Goal: Task Accomplishment & Management: Use online tool/utility

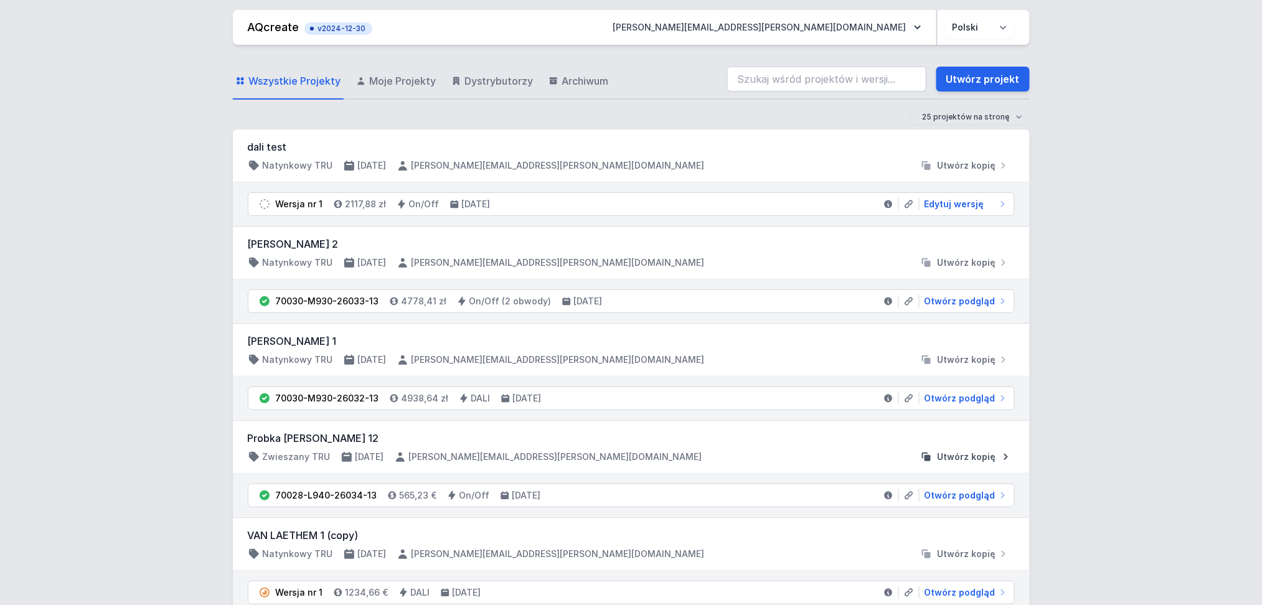
click at [963, 457] on span "Utwórz kopię" at bounding box center [967, 457] width 59 height 12
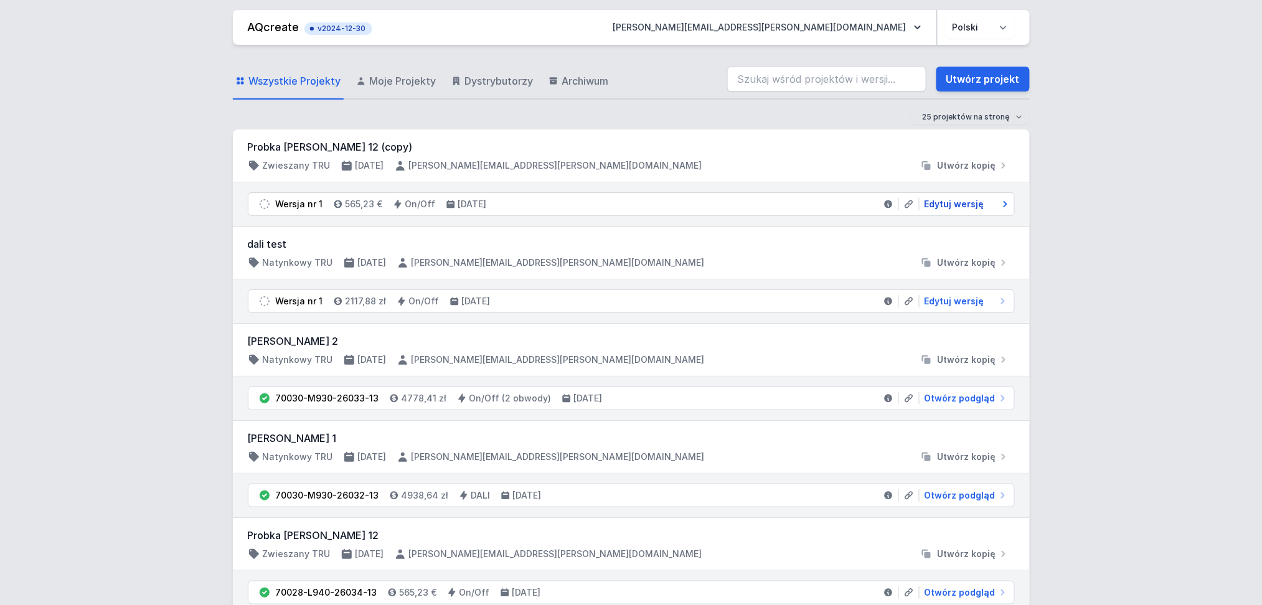
click at [953, 204] on span "Edytuj wersję" at bounding box center [955, 204] width 60 height 12
select select "opal"
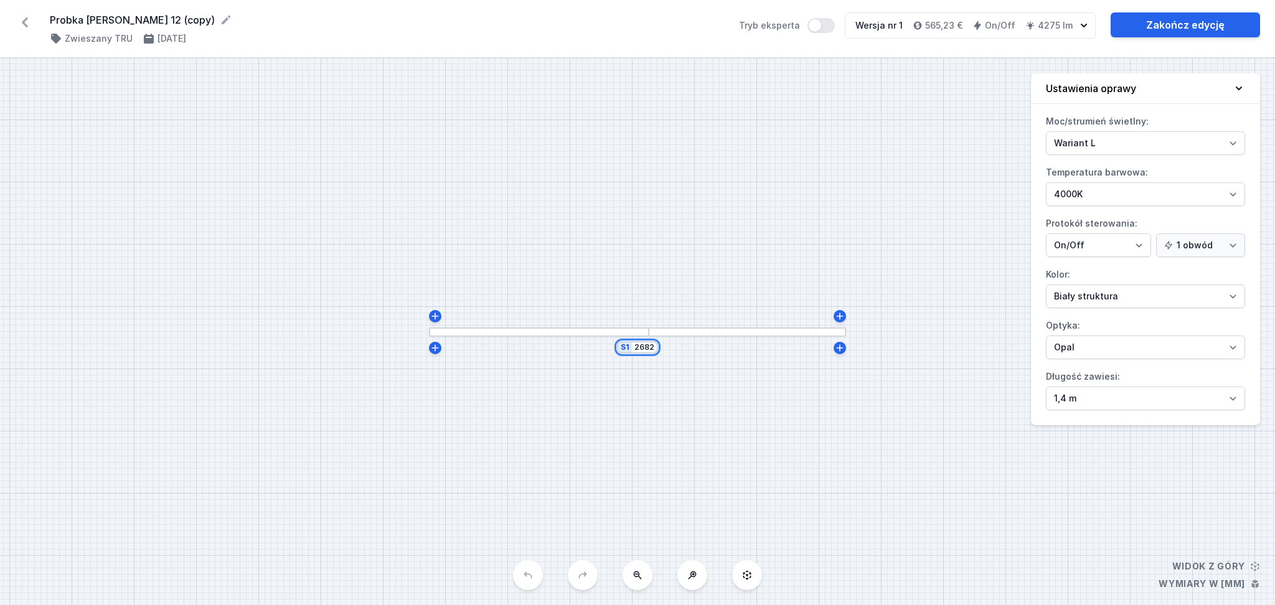
click at [651, 351] on input "2682" at bounding box center [645, 348] width 20 height 10
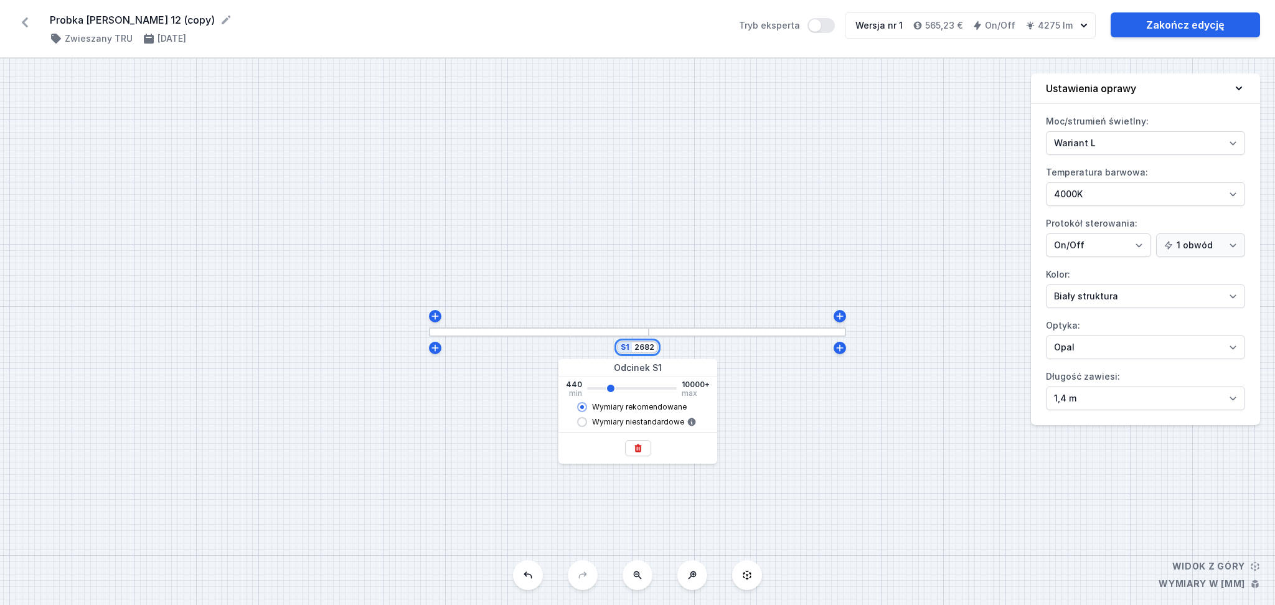
click at [655, 349] on div "S1 2682" at bounding box center [637, 347] width 41 height 12
type input "2680"
type input "268"
type input "2680"
type input "26"
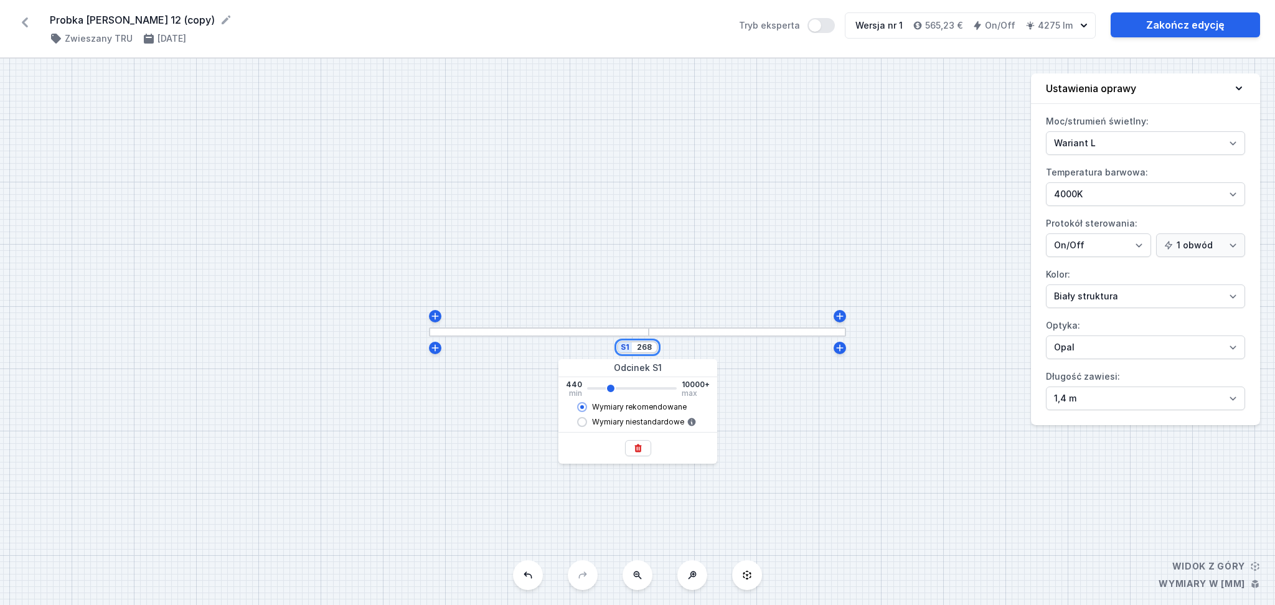
type input "2680"
type input "2"
type input "2680"
type input "4"
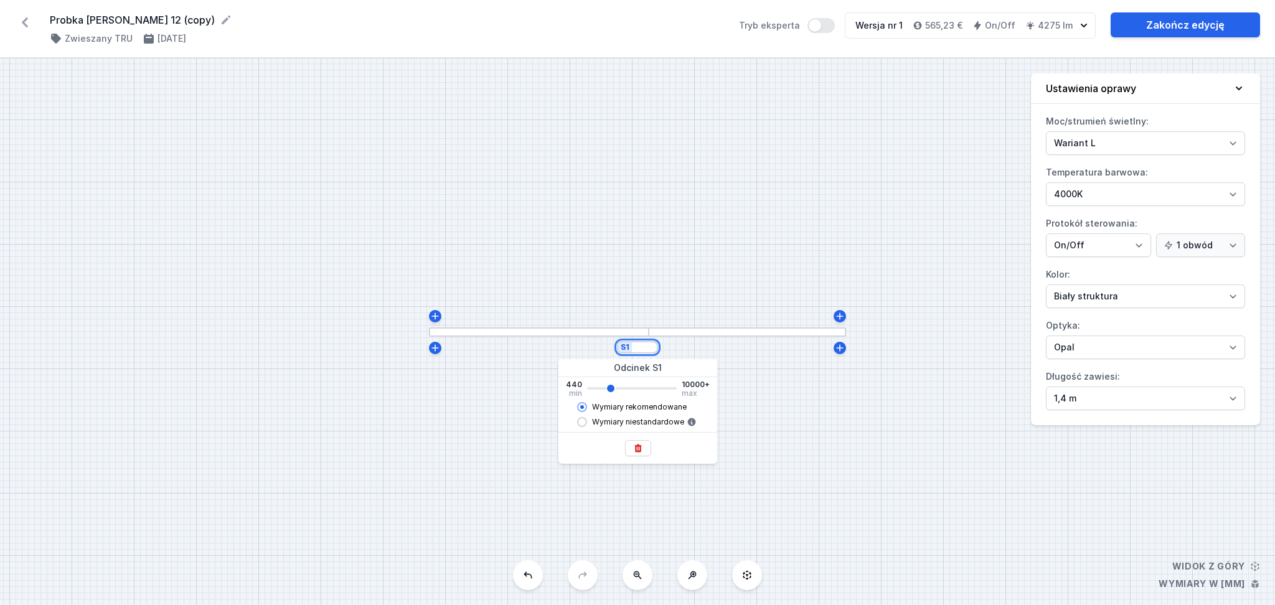
type input "2680"
type input "40"
type input "2680"
type input "400"
type input "2680"
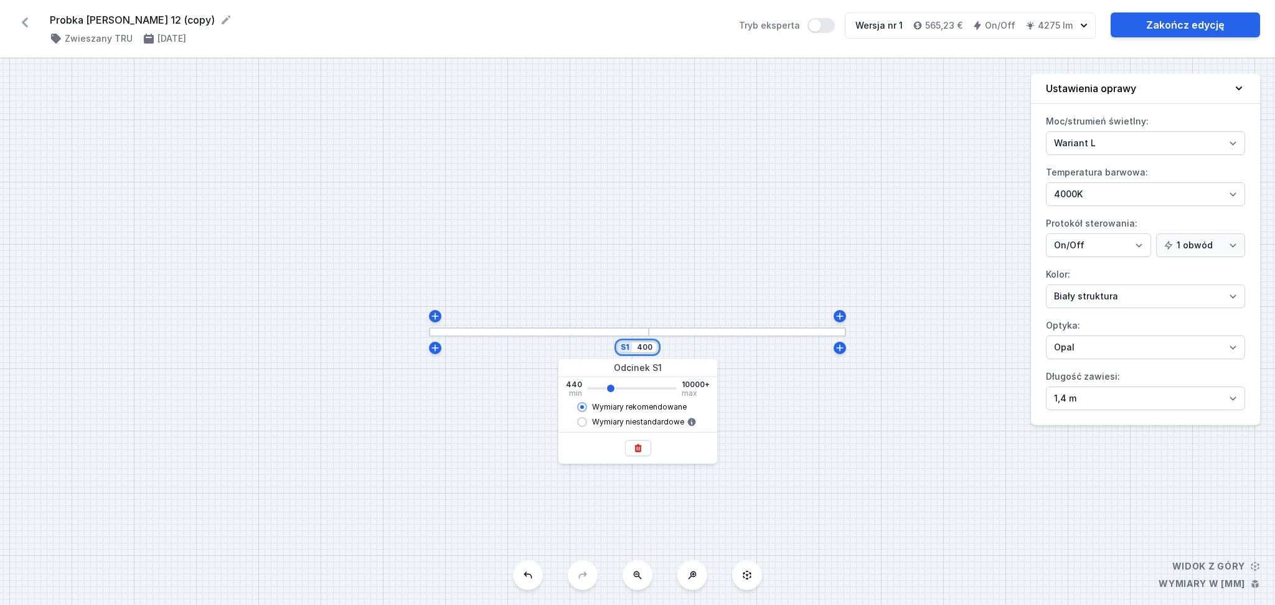
type input "4000"
type input "2680"
type input "3942"
click at [797, 397] on div "S1 3942" at bounding box center [637, 332] width 1275 height 547
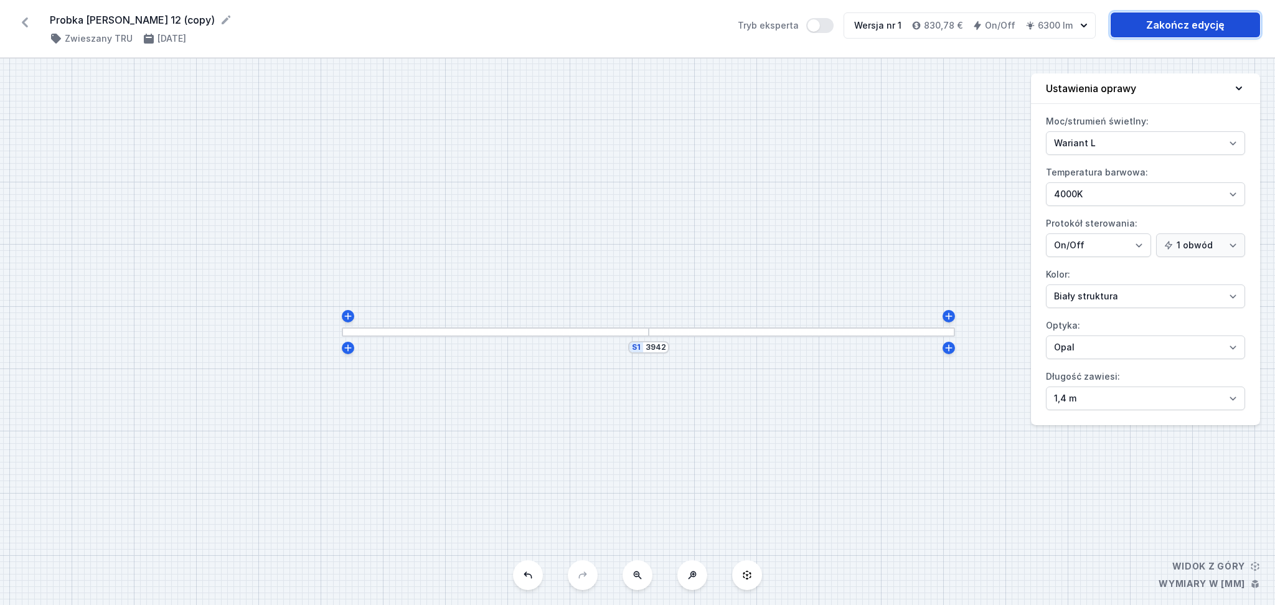
click at [1166, 24] on link "Zakończ edycję" at bounding box center [1185, 24] width 149 height 25
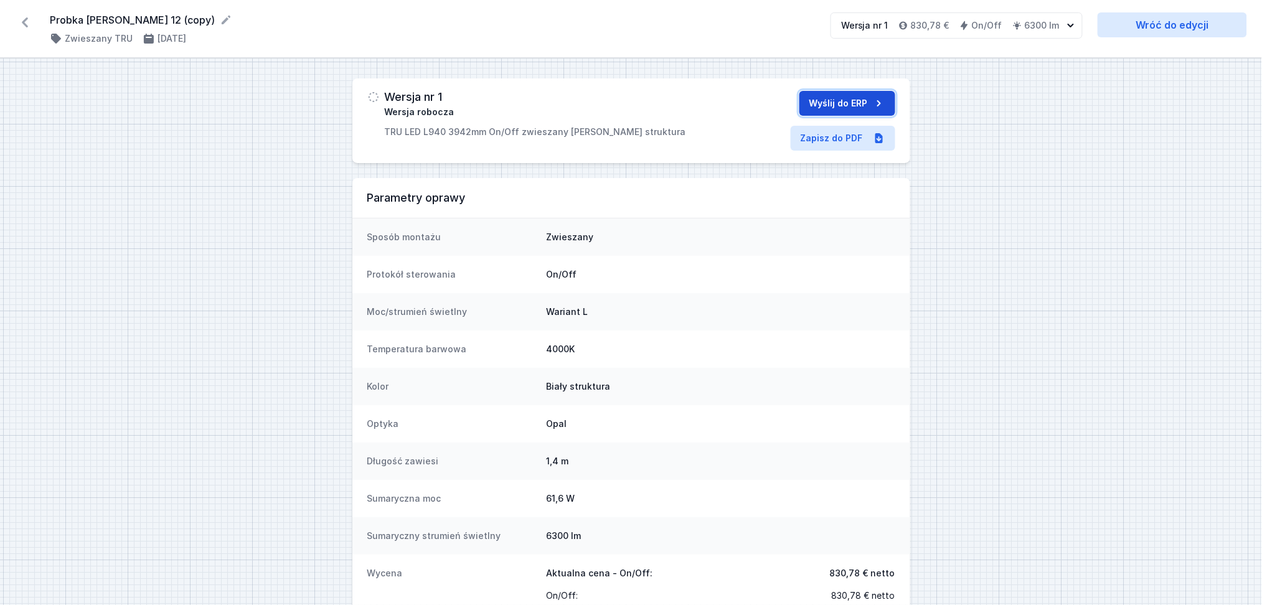
click at [853, 103] on button "Wyślij do ERP" at bounding box center [848, 103] width 96 height 25
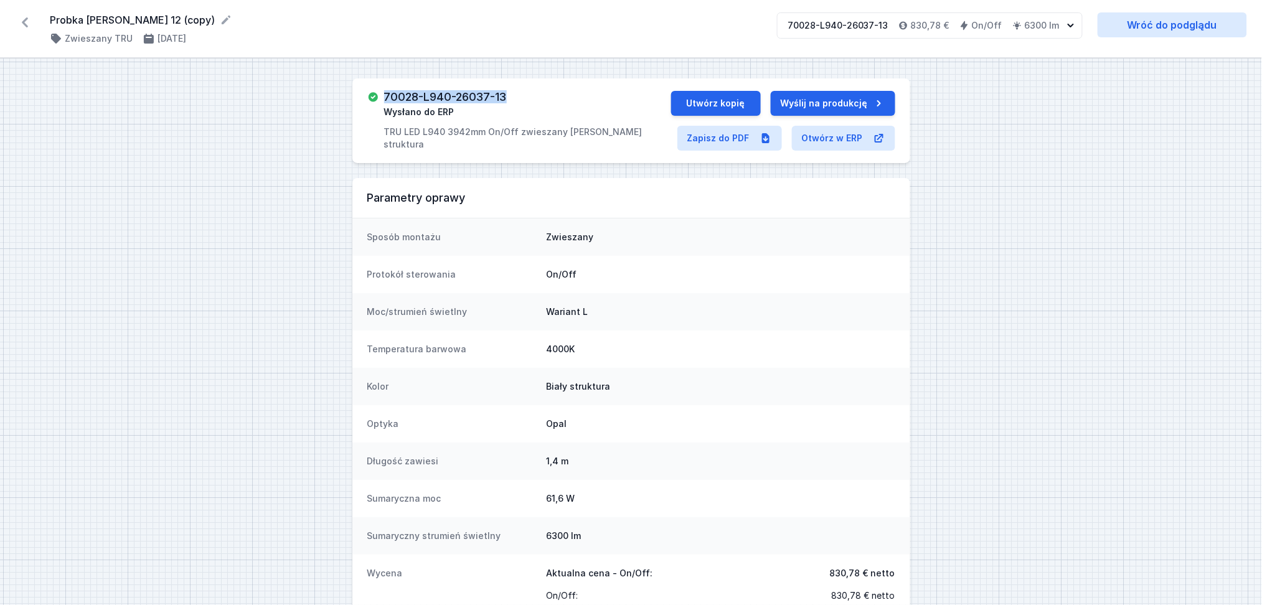
drag, startPoint x: 517, startPoint y: 95, endPoint x: 380, endPoint y: 99, distance: 137.1
click at [380, 99] on div "70028-L940-26037-13 Wysłano do ERP TRU LED L940 3942mm On/Off zwieszany [PERSON…" at bounding box center [519, 121] width 304 height 60
copy h3 "70028-L940-26037-13"
click at [720, 139] on link "Zapisz do PDF" at bounding box center [730, 138] width 105 height 25
click at [734, 141] on link "Zapisz do PDF" at bounding box center [730, 138] width 105 height 25
